Goal: Information Seeking & Learning: Learn about a topic

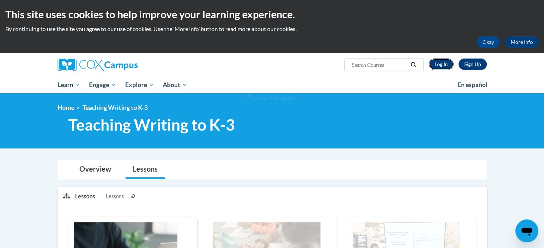
click at [442, 64] on link "Log In" at bounding box center [440, 64] width 25 height 11
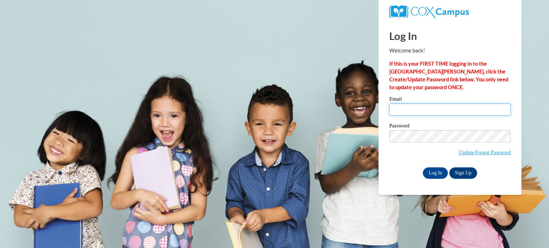
click at [423, 110] on input "Email" at bounding box center [449, 110] width 121 height 12
type input "aguiarem@wauwatosa.k12.wi.us"
click at [421, 114] on input "aguiarem@wauwatosa.k12.wi.us" at bounding box center [449, 110] width 121 height 12
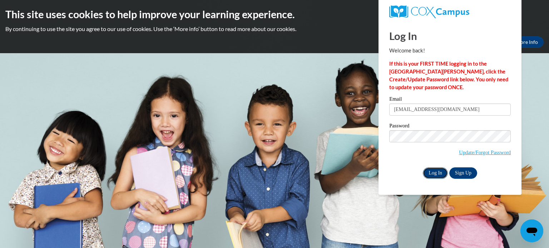
click at [435, 174] on input "Log In" at bounding box center [435, 173] width 25 height 11
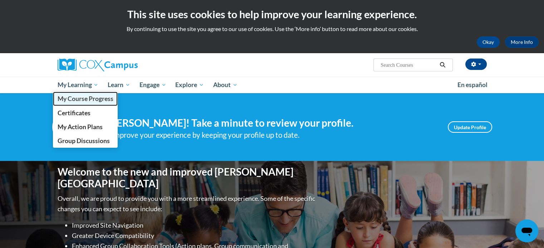
click at [83, 99] on span "My Course Progress" at bounding box center [85, 99] width 56 height 8
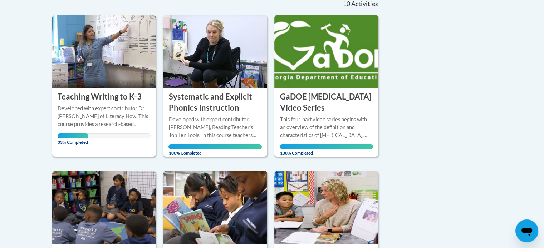
scroll to position [170, 0]
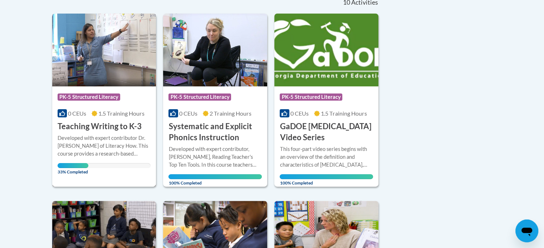
click at [104, 58] on img at bounding box center [104, 50] width 104 height 73
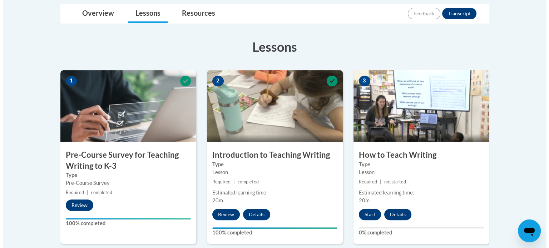
scroll to position [183, 0]
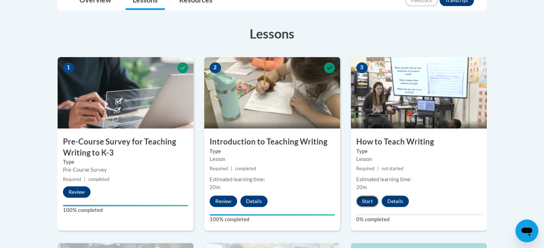
click at [369, 203] on button "Start" at bounding box center [367, 201] width 22 height 11
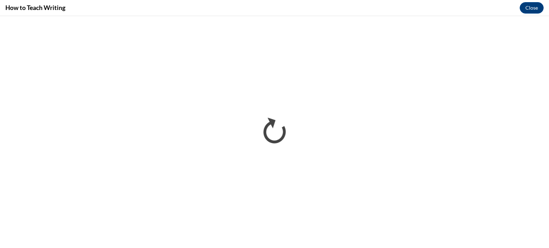
scroll to position [0, 0]
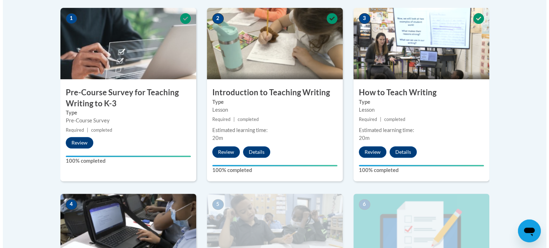
scroll to position [474, 0]
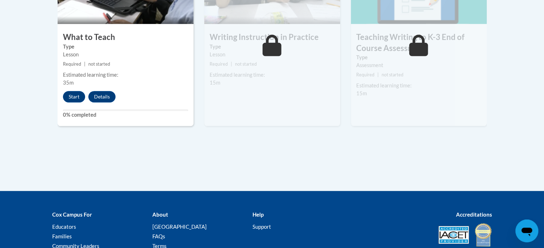
click at [86, 97] on div "Start Details Feedback" at bounding box center [91, 96] width 67 height 11
click at [84, 97] on button "Start" at bounding box center [74, 96] width 22 height 11
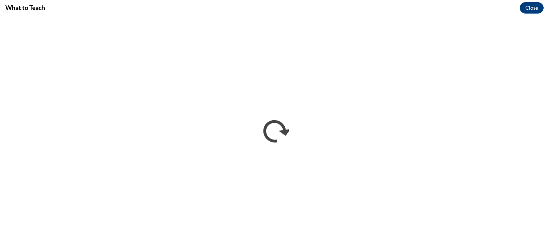
scroll to position [0, 0]
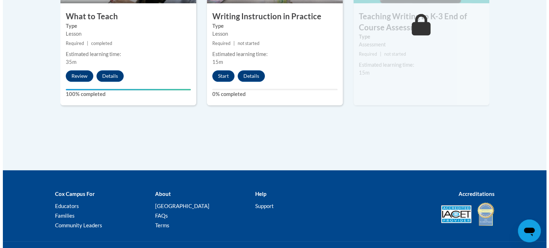
scroll to position [382, 0]
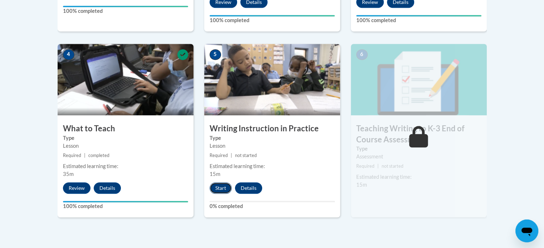
click at [223, 190] on button "Start" at bounding box center [220, 188] width 22 height 11
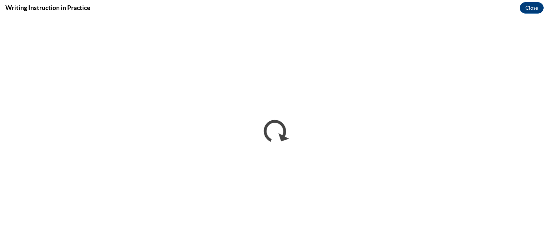
scroll to position [0, 0]
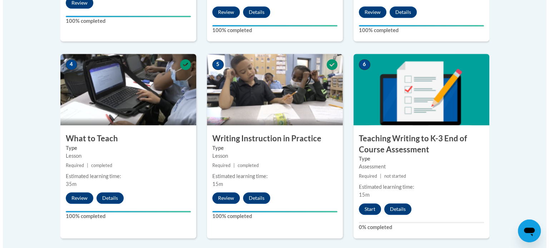
scroll to position [465, 0]
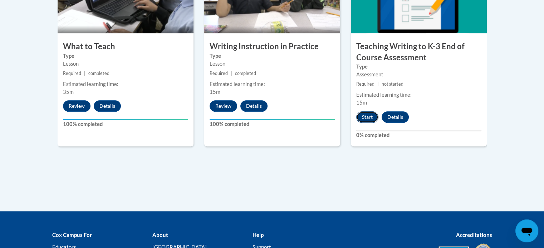
click at [367, 121] on button "Start" at bounding box center [367, 116] width 22 height 11
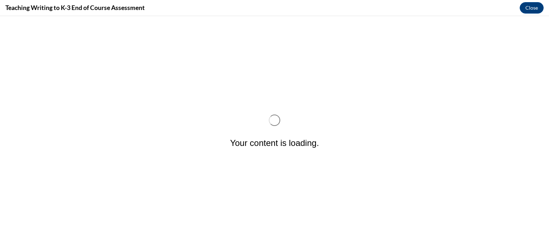
scroll to position [0, 0]
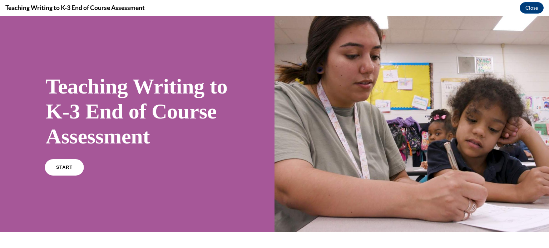
click at [61, 176] on link "START" at bounding box center [64, 167] width 39 height 16
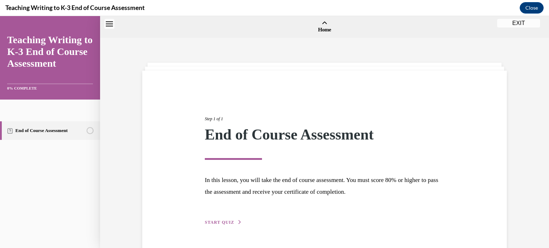
scroll to position [22, 0]
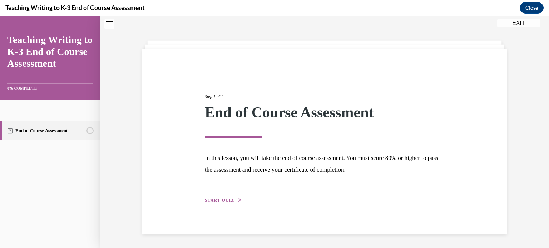
click at [229, 199] on span "START QUIZ" at bounding box center [219, 200] width 29 height 5
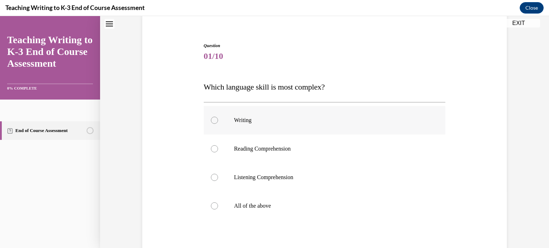
scroll to position [56, 0]
click at [259, 119] on p "Writing" at bounding box center [331, 121] width 194 height 7
click at [218, 119] on input "Writing" at bounding box center [214, 121] width 7 height 7
radio input "true"
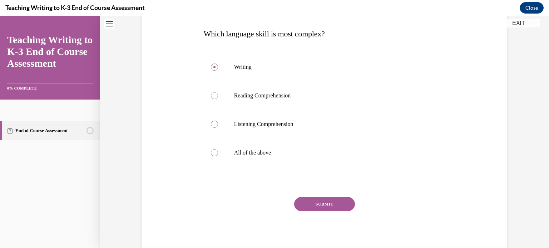
click at [311, 202] on button "SUBMIT" at bounding box center [324, 204] width 61 height 14
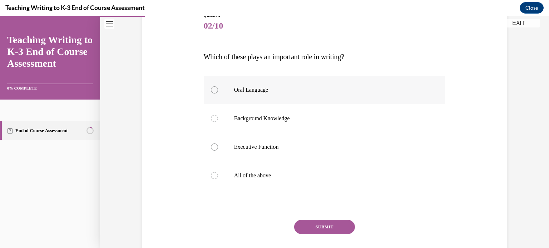
scroll to position [87, 0]
click at [273, 177] on p "All of the above" at bounding box center [331, 175] width 194 height 7
click at [218, 177] on input "All of the above" at bounding box center [214, 175] width 7 height 7
radio input "true"
click at [310, 226] on button "SUBMIT" at bounding box center [324, 227] width 61 height 14
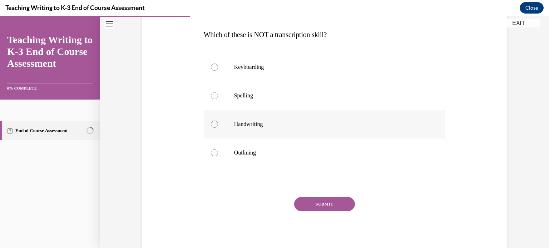
scroll to position [108, 0]
click at [262, 139] on label "Outlining" at bounding box center [325, 153] width 242 height 29
click at [218, 150] on input "Outlining" at bounding box center [214, 153] width 7 height 7
radio input "true"
click at [321, 205] on button "SUBMIT" at bounding box center [324, 205] width 61 height 14
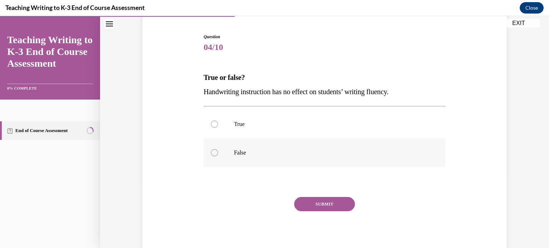
scroll to position [65, 0]
click at [303, 151] on p "False" at bounding box center [331, 153] width 194 height 7
click at [218, 151] on input "False" at bounding box center [214, 153] width 7 height 7
radio input "true"
click at [319, 205] on button "SUBMIT" at bounding box center [324, 205] width 61 height 14
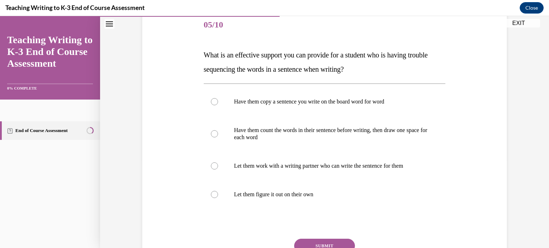
scroll to position [89, 0]
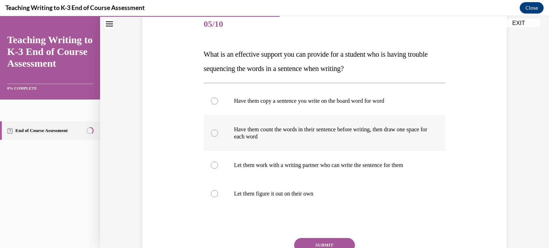
click at [297, 141] on label "Have them count the words in their sentence before writing, then draw one space…" at bounding box center [325, 133] width 242 height 36
click at [218, 137] on input "Have them count the words in their sentence before writing, then draw one space…" at bounding box center [214, 133] width 7 height 7
radio input "true"
click at [321, 240] on button "SUBMIT" at bounding box center [324, 245] width 61 height 14
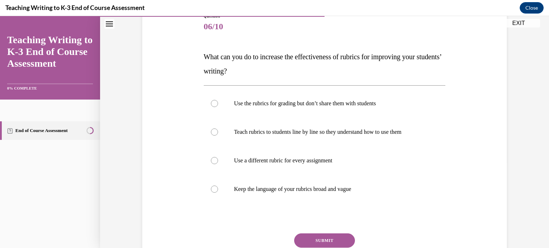
scroll to position [85, 0]
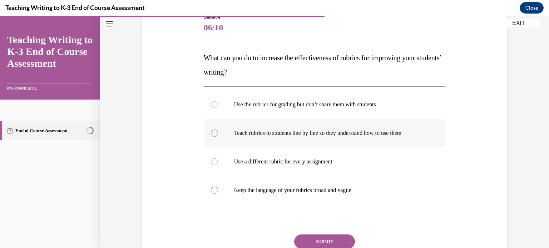
click at [315, 141] on label "Teach rubrics to students line by line so they understand how to use them" at bounding box center [325, 133] width 242 height 29
click at [218, 137] on input "Teach rubrics to students line by line so they understand how to use them" at bounding box center [214, 133] width 7 height 7
radio input "true"
click at [334, 239] on button "SUBMIT" at bounding box center [324, 242] width 61 height 14
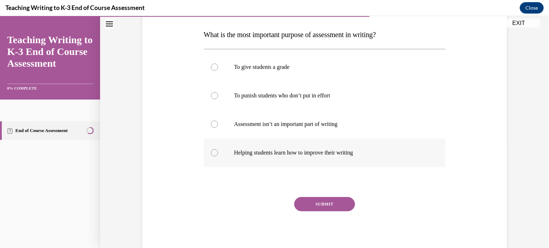
scroll to position [108, 0]
click at [326, 148] on label "Helping students learn how to improve their writing" at bounding box center [325, 153] width 242 height 29
click at [218, 150] on input "Helping students learn how to improve their writing" at bounding box center [214, 153] width 7 height 7
radio input "true"
click at [335, 200] on button "SUBMIT" at bounding box center [324, 205] width 61 height 14
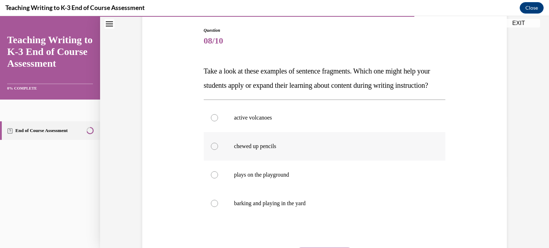
scroll to position [71, 0]
click at [297, 209] on label "barking and playing in the yard" at bounding box center [325, 204] width 242 height 29
click at [218, 208] on input "barking and playing in the yard" at bounding box center [214, 204] width 7 height 7
radio input "true"
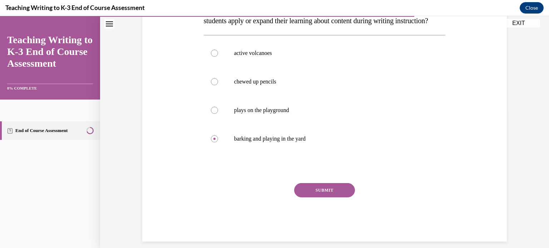
click at [314, 198] on button "SUBMIT" at bounding box center [324, 190] width 61 height 14
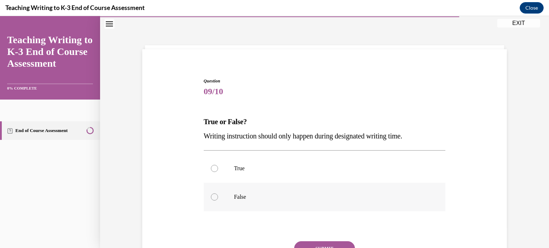
click at [284, 188] on label "False" at bounding box center [325, 197] width 242 height 29
click at [218, 194] on input "False" at bounding box center [214, 197] width 7 height 7
radio input "true"
click at [311, 244] on button "SUBMIT" at bounding box center [324, 249] width 61 height 14
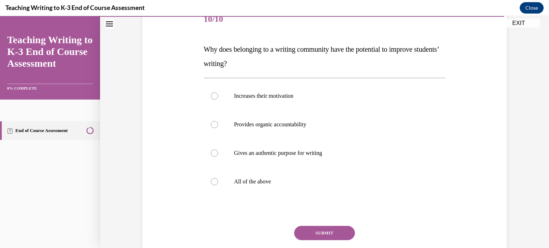
scroll to position [93, 0]
click at [279, 171] on label "All of the above" at bounding box center [325, 182] width 242 height 29
click at [218, 179] on input "All of the above" at bounding box center [214, 182] width 7 height 7
radio input "true"
click at [313, 233] on button "SUBMIT" at bounding box center [324, 234] width 61 height 14
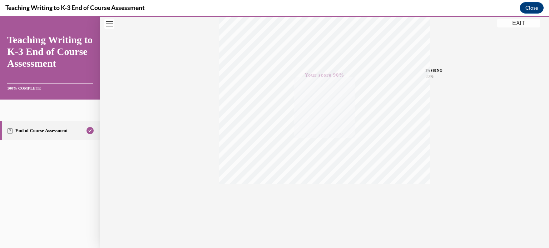
scroll to position [134, 0]
click at [519, 22] on button "EXIT" at bounding box center [518, 23] width 43 height 9
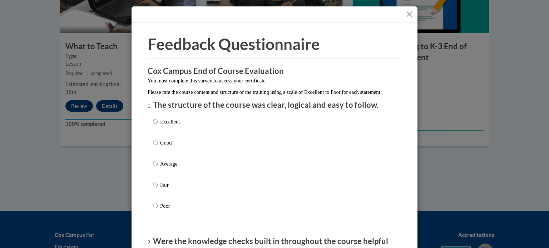
click at [160, 126] on p "Excellent" at bounding box center [170, 122] width 20 height 8
click at [158, 126] on input "Excellent" at bounding box center [155, 122] width 5 height 8
radio input "true"
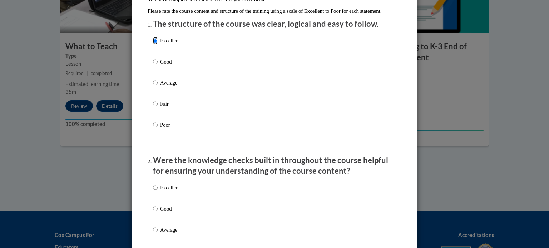
scroll to position [81, 0]
click at [168, 190] on div "Excellent Good Average Fair Poor" at bounding box center [166, 235] width 27 height 111
click at [169, 192] on p "Excellent" at bounding box center [170, 188] width 20 height 8
click at [158, 192] on input "Excellent" at bounding box center [155, 188] width 5 height 8
radio input "true"
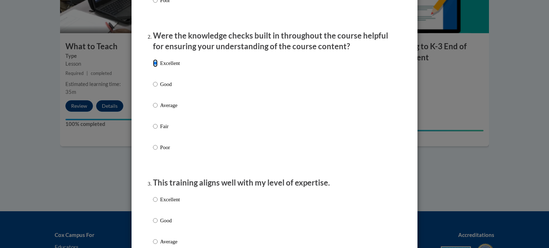
scroll to position [204, 0]
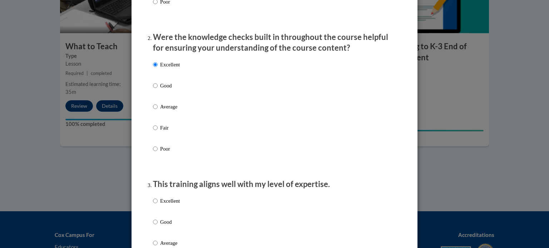
click at [167, 205] on p "Excellent" at bounding box center [170, 201] width 20 height 8
click at [158, 205] on input "Excellent" at bounding box center [155, 201] width 5 height 8
radio input "true"
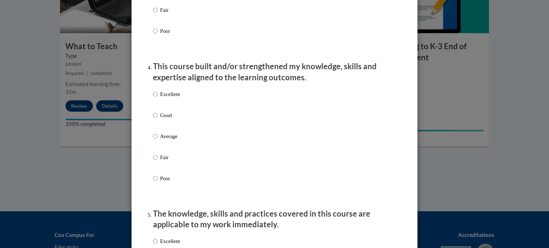
scroll to position [458, 0]
click at [170, 120] on p "Good" at bounding box center [170, 116] width 20 height 8
click at [158, 120] on input "Good" at bounding box center [155, 116] width 5 height 8
radio input "true"
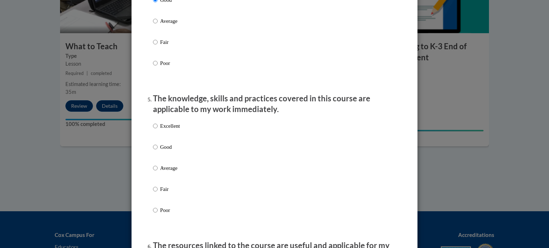
click at [166, 151] on p "Good" at bounding box center [170, 147] width 20 height 8
click at [158, 151] on input "Good" at bounding box center [155, 147] width 5 height 8
radio input "true"
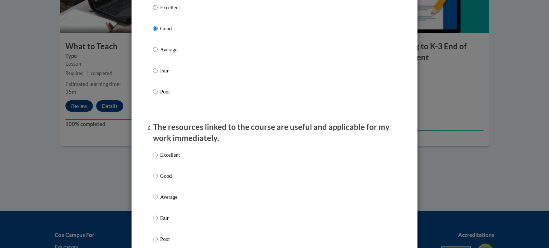
click at [167, 159] on p "Excellent" at bounding box center [170, 155] width 20 height 8
click at [158, 159] on input "Excellent" at bounding box center [155, 155] width 5 height 8
radio input "true"
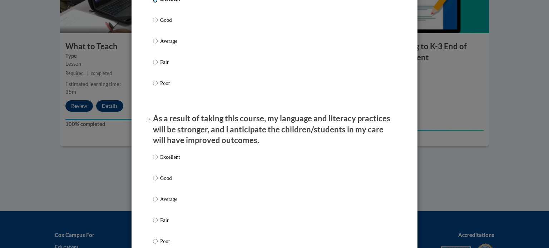
scroll to position [849, 0]
click at [167, 162] on p "Excellent" at bounding box center [170, 158] width 20 height 8
click at [158, 162] on input "Excellent" at bounding box center [155, 158] width 5 height 8
radio input "true"
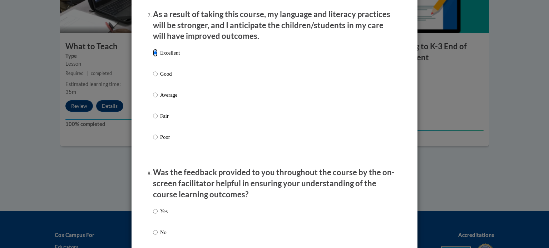
scroll to position [1045, 0]
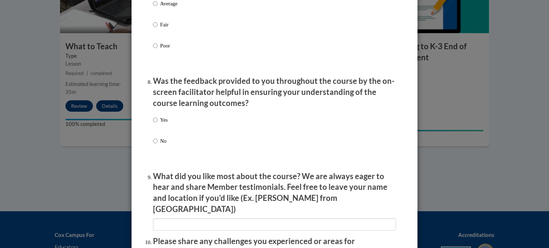
click at [167, 128] on div "Yes No" at bounding box center [274, 139] width 243 height 53
click at [154, 123] on div "Yes No" at bounding box center [160, 137] width 15 height 48
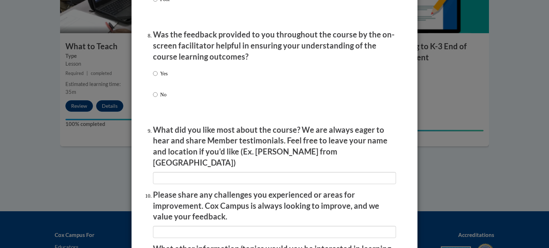
scroll to position [1091, 0]
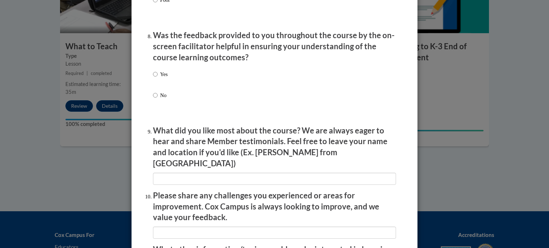
click at [155, 83] on label "Yes" at bounding box center [160, 79] width 15 height 19
click at [155, 78] on input "Yes" at bounding box center [155, 74] width 5 height 8
radio input "true"
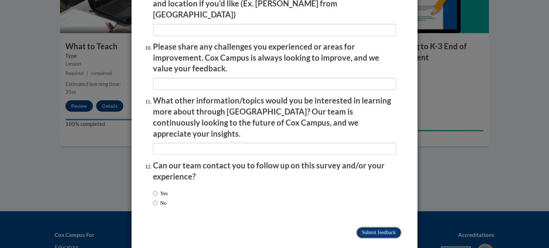
click at [362, 227] on input "Submit feedback" at bounding box center [378, 232] width 45 height 11
